Goal: Information Seeking & Learning: Learn about a topic

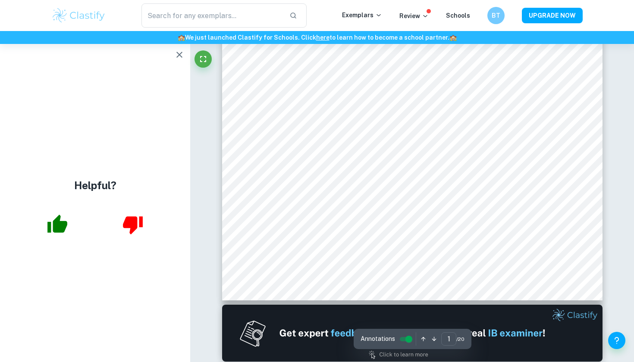
scroll to position [244, 0]
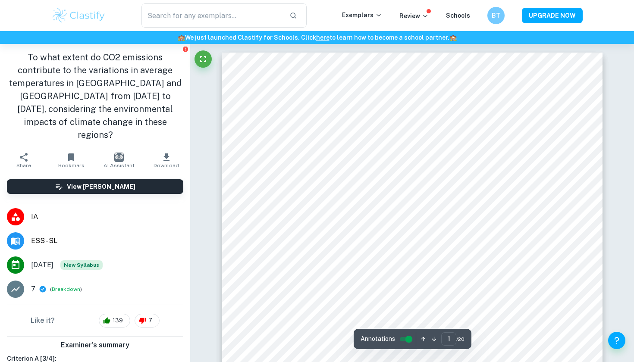
click at [65, 19] on img at bounding box center [78, 15] width 55 height 17
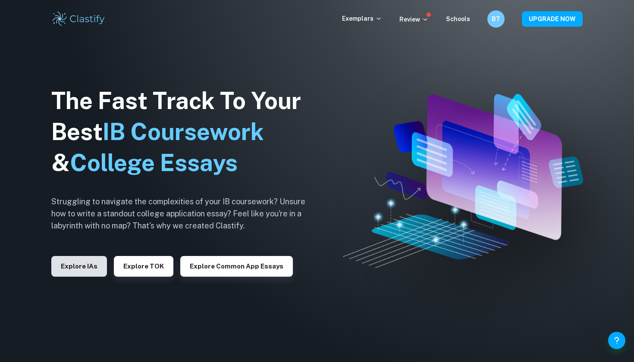
click at [91, 269] on button "Explore IAs" at bounding box center [79, 266] width 56 height 21
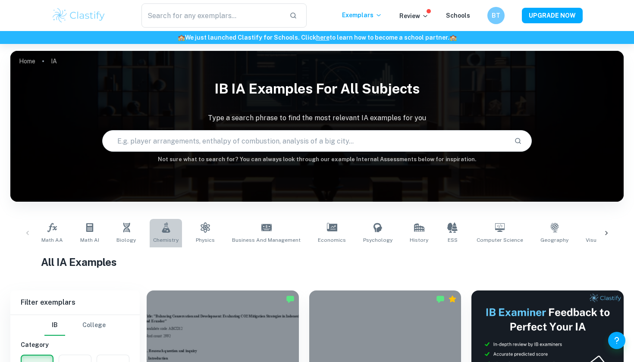
click at [160, 234] on link "Chemistry" at bounding box center [166, 233] width 32 height 28
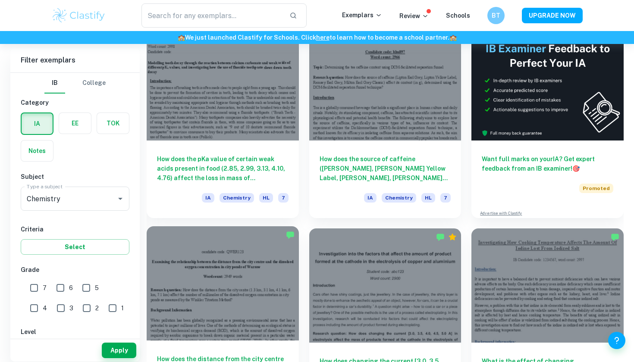
scroll to position [242, 0]
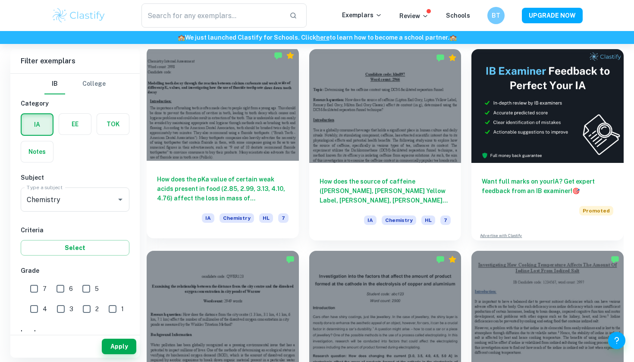
click at [257, 157] on div at bounding box center [223, 104] width 152 height 114
